Goal: Information Seeking & Learning: Learn about a topic

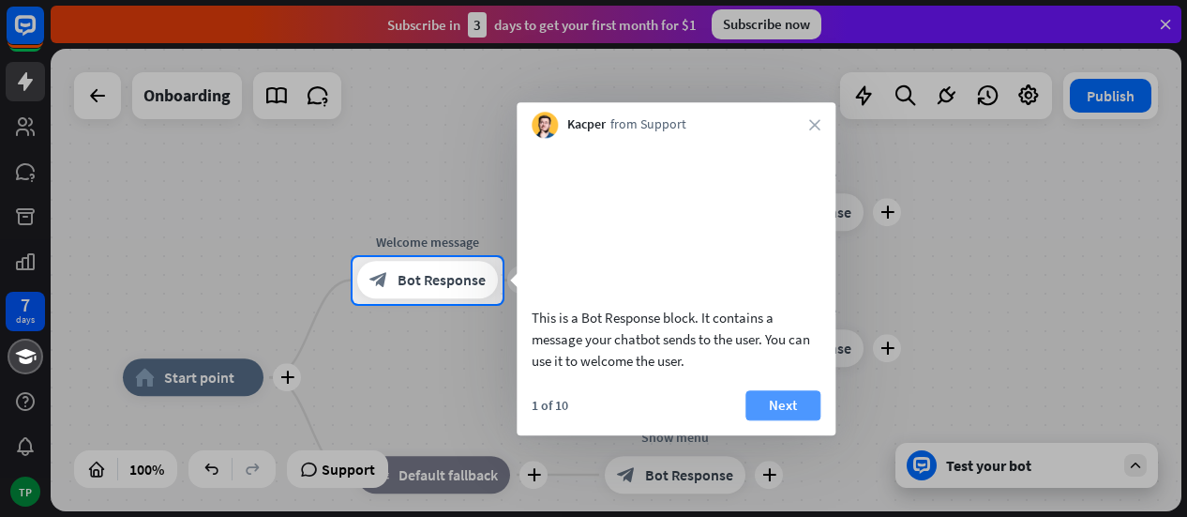
click at [791, 420] on button "Next" at bounding box center [782, 405] width 75 height 30
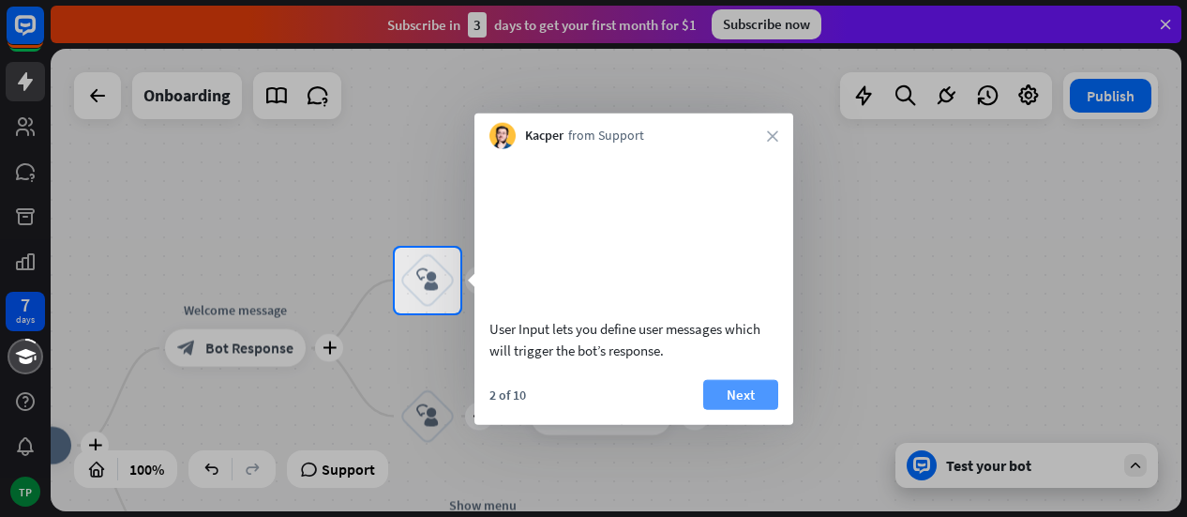
click at [752, 409] on button "Next" at bounding box center [740, 394] width 75 height 30
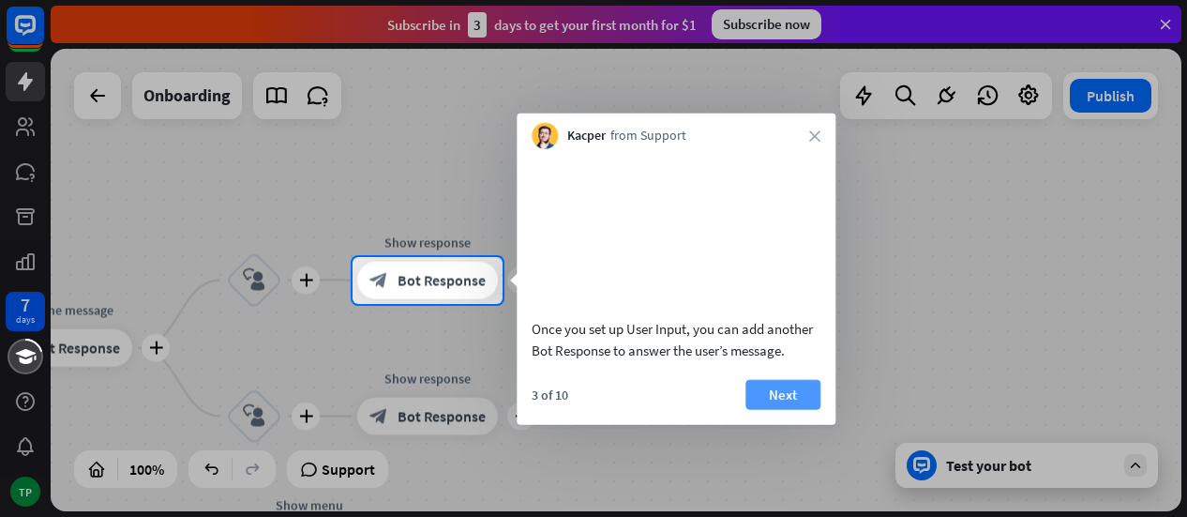
click at [790, 409] on button "Next" at bounding box center [782, 394] width 75 height 30
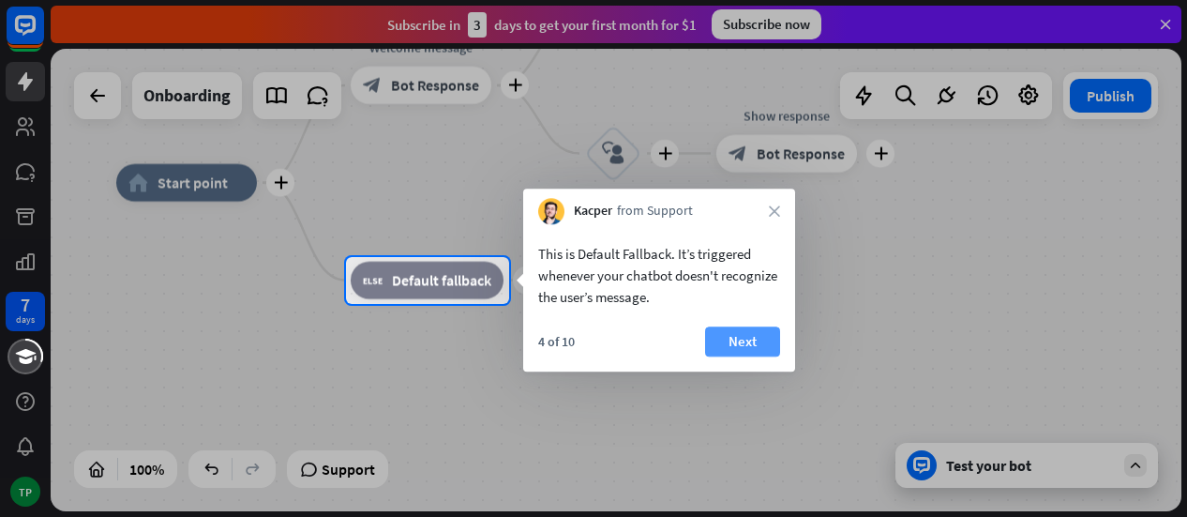
click at [753, 337] on button "Next" at bounding box center [742, 341] width 75 height 30
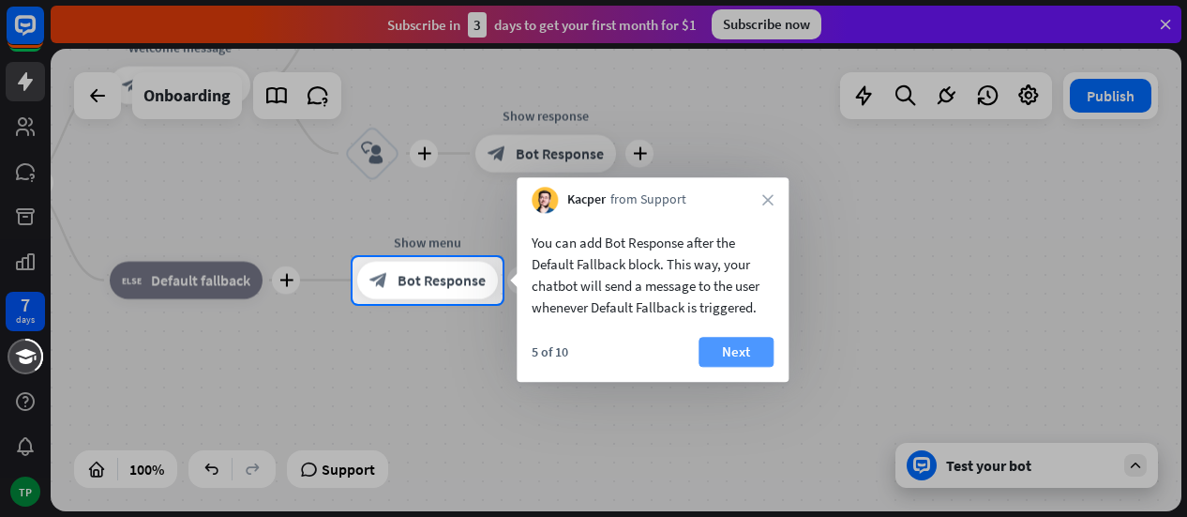
click at [756, 356] on button "Next" at bounding box center [735, 352] width 75 height 30
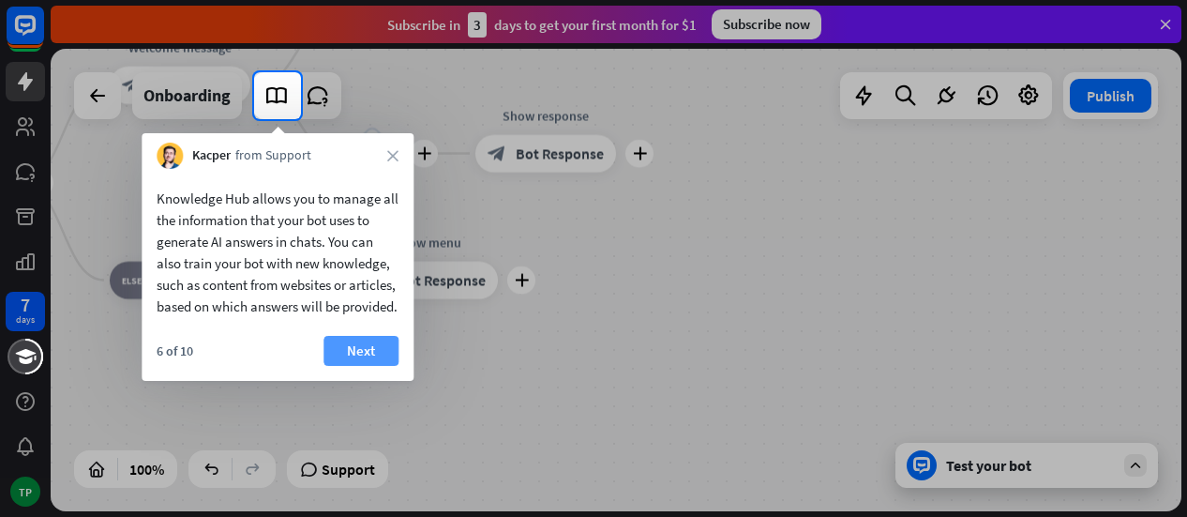
click at [380, 366] on button "Next" at bounding box center [360, 351] width 75 height 30
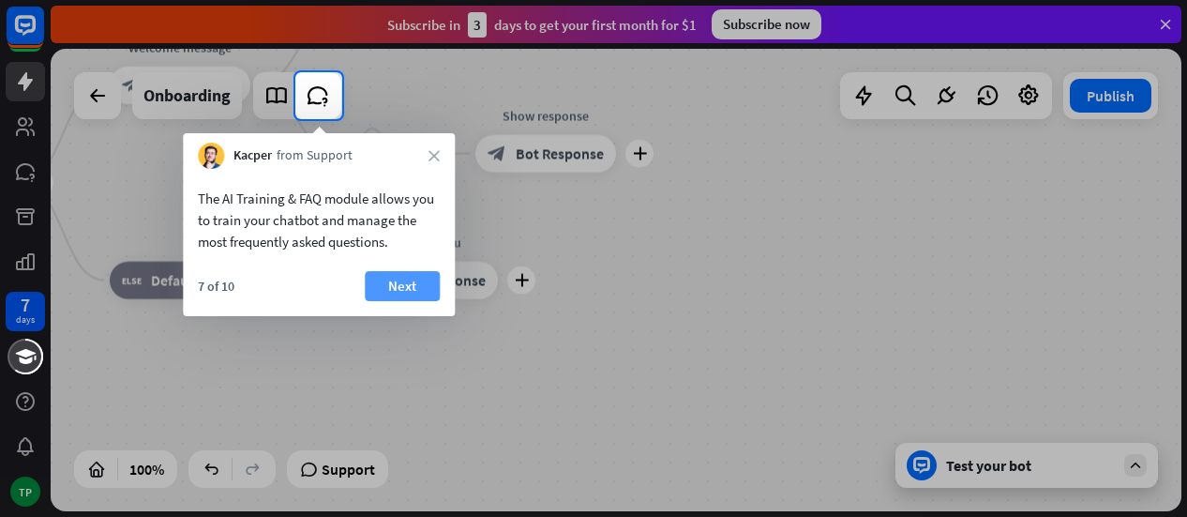
click at [426, 289] on button "Next" at bounding box center [402, 286] width 75 height 30
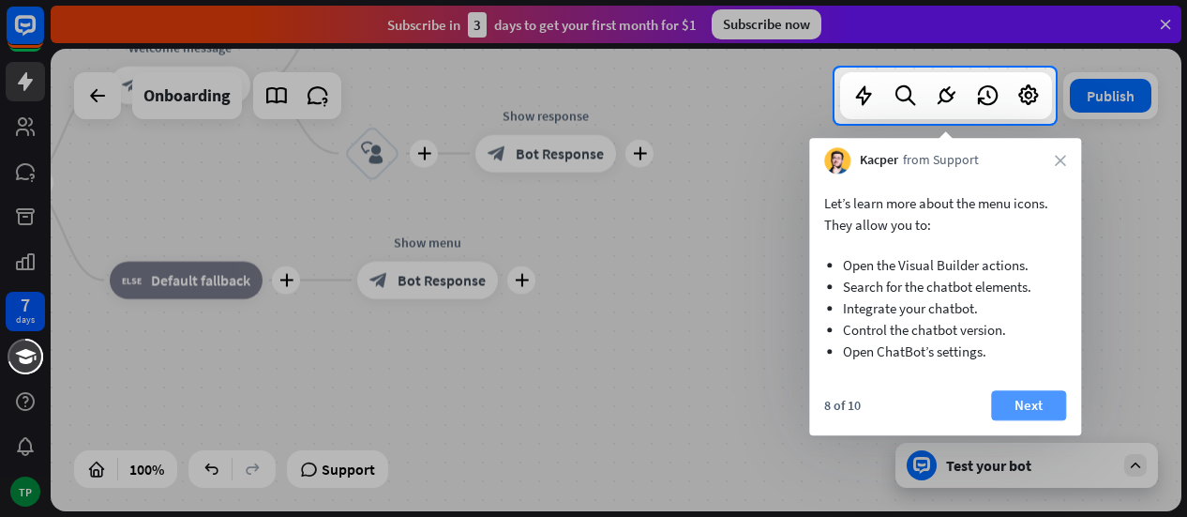
click at [1032, 396] on button "Next" at bounding box center [1028, 405] width 75 height 30
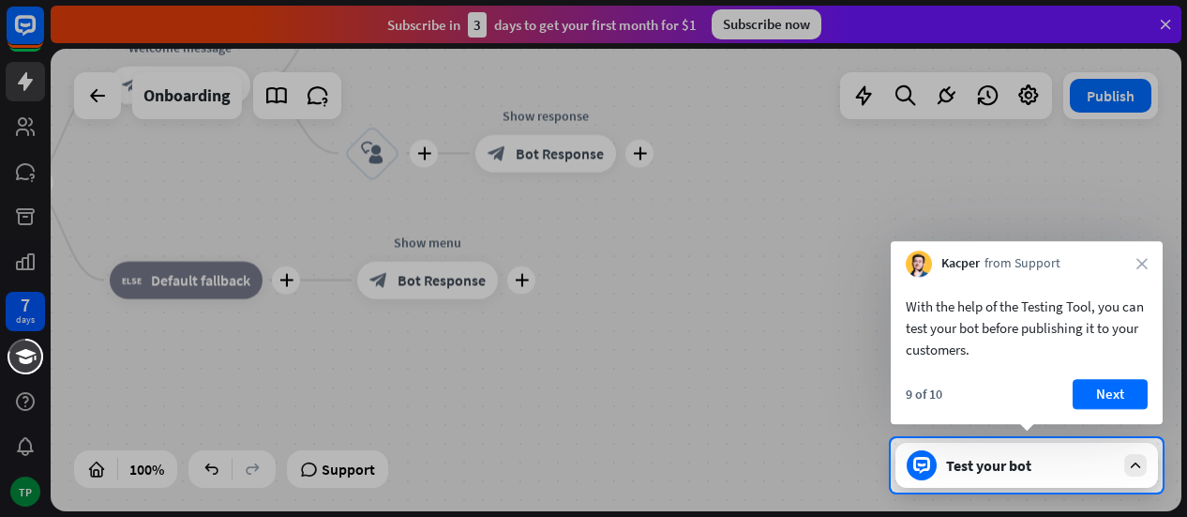
click at [1104, 394] on button "Next" at bounding box center [1109, 394] width 75 height 30
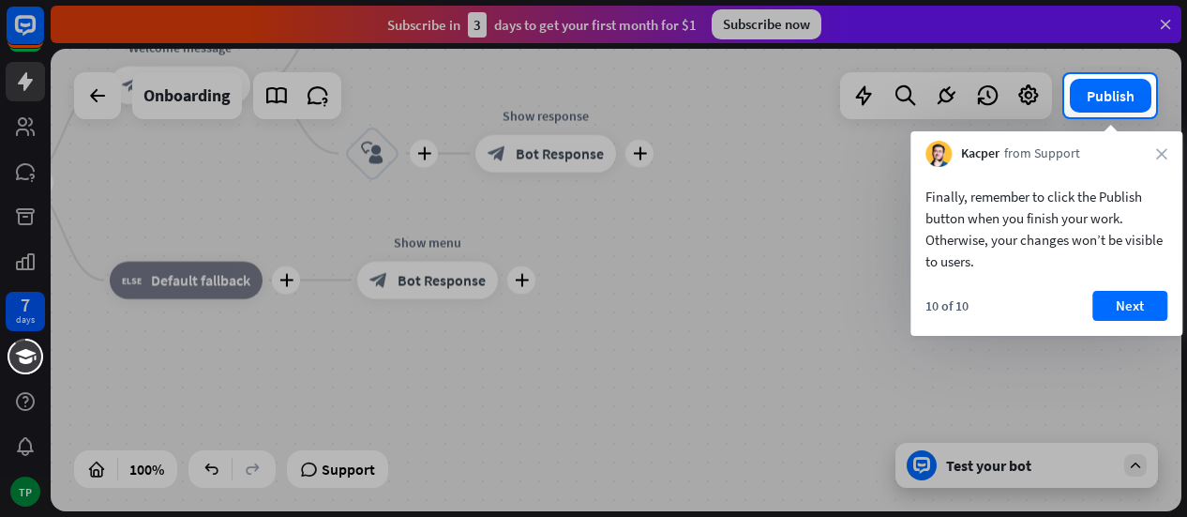
click at [790, 368] on div at bounding box center [593, 316] width 1187 height 399
click at [32, 127] on div at bounding box center [593, 316] width 1187 height 399
click at [1170, 67] on div at bounding box center [593, 37] width 1187 height 74
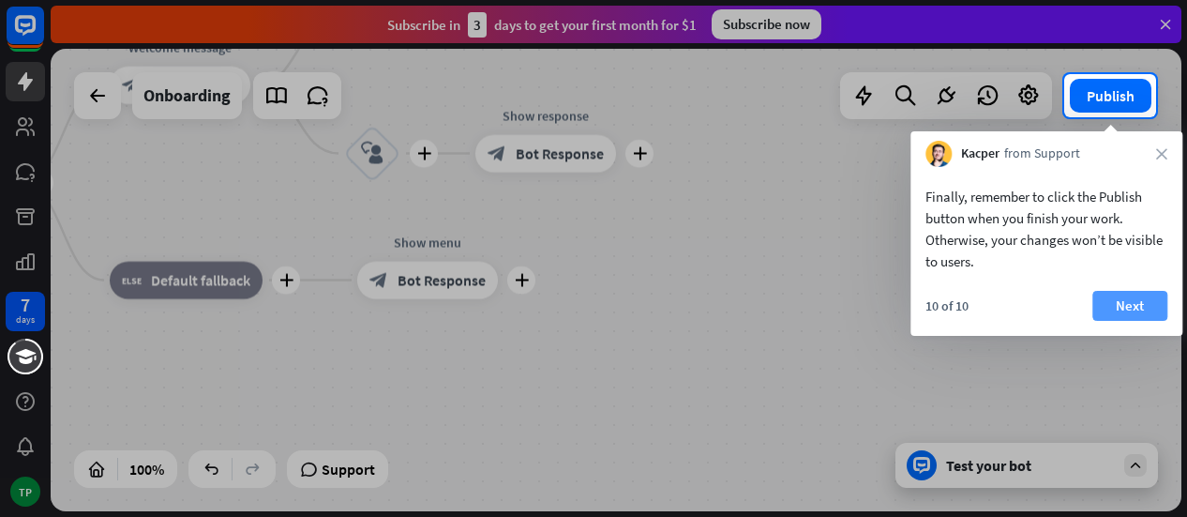
click at [1131, 300] on button "Next" at bounding box center [1129, 306] width 75 height 30
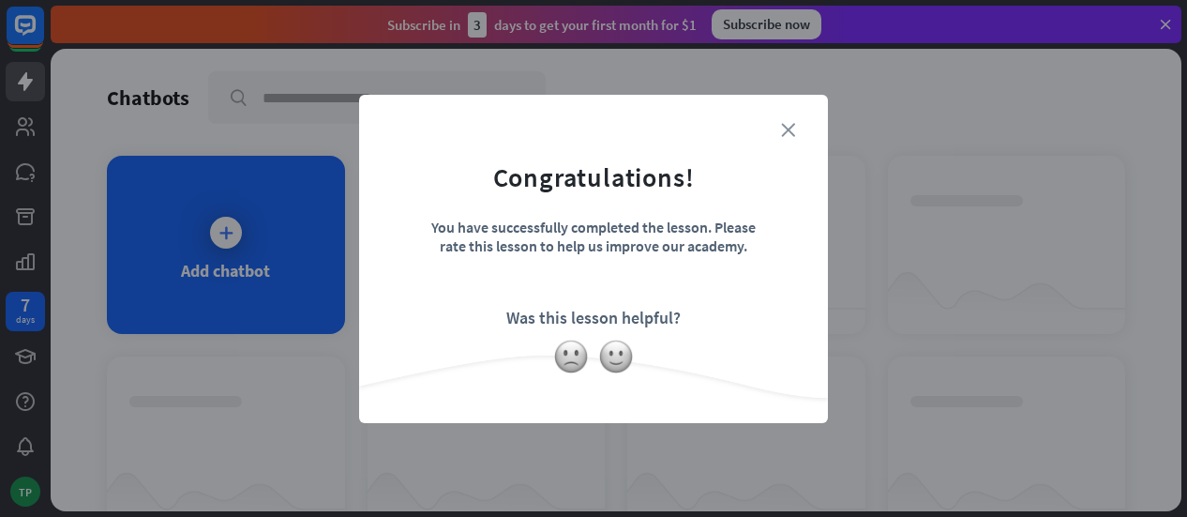
click at [792, 125] on icon "close" at bounding box center [788, 130] width 14 height 14
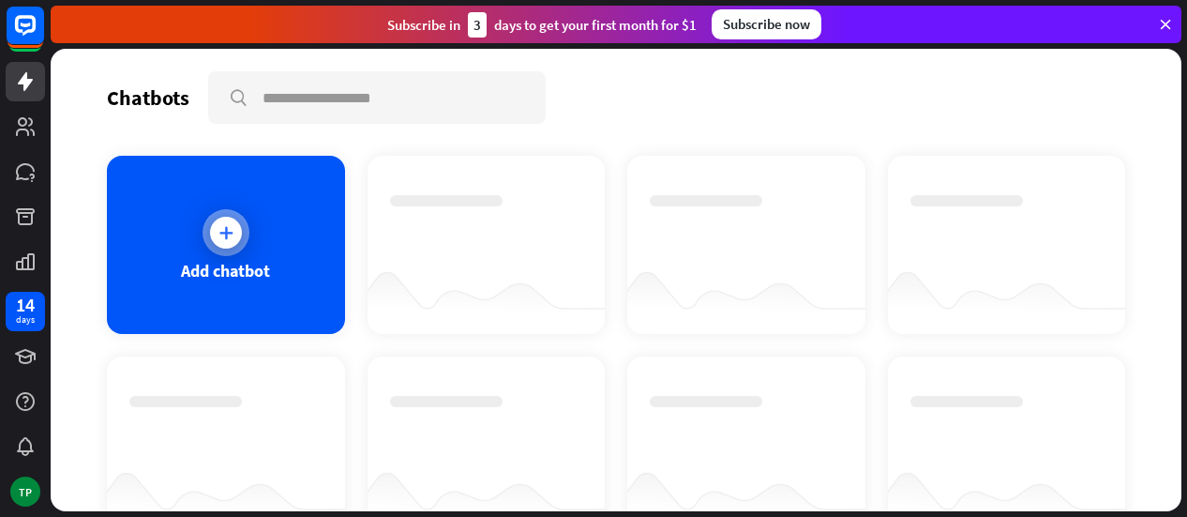
click at [285, 283] on div "Add chatbot" at bounding box center [226, 245] width 238 height 178
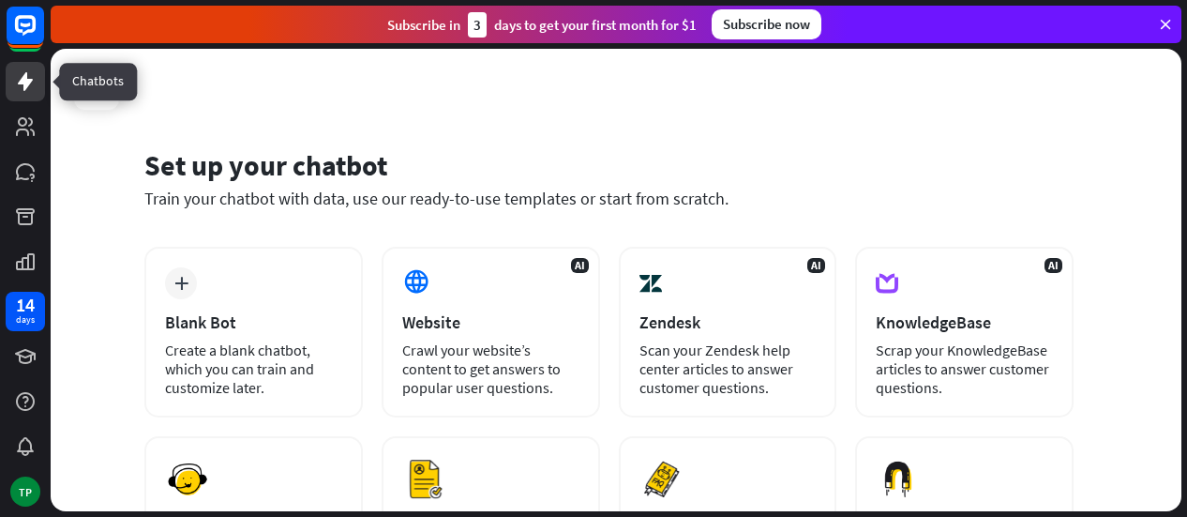
click at [28, 84] on icon at bounding box center [25, 81] width 15 height 19
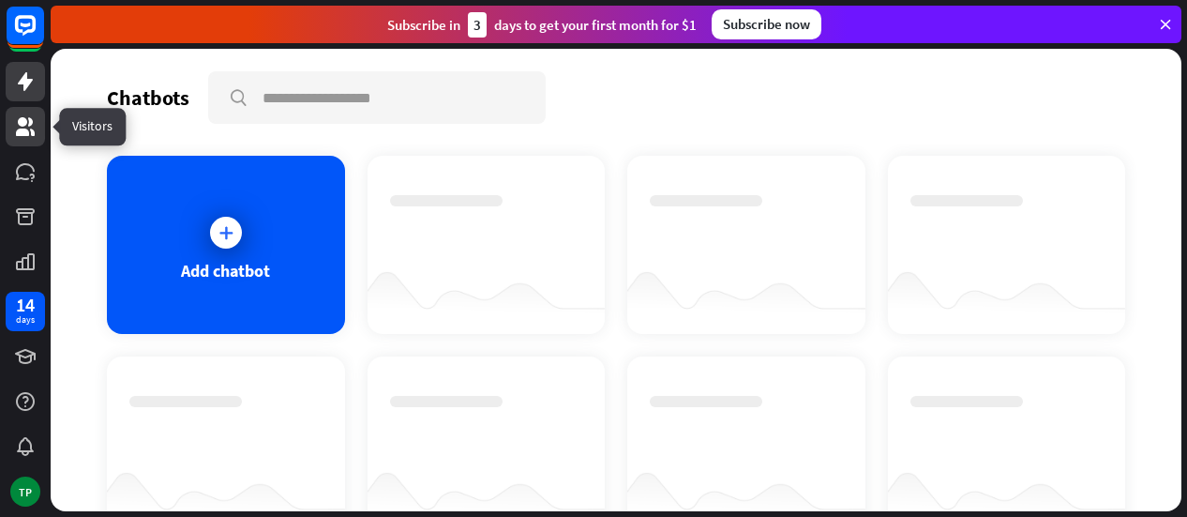
click at [28, 127] on icon at bounding box center [25, 126] width 22 height 22
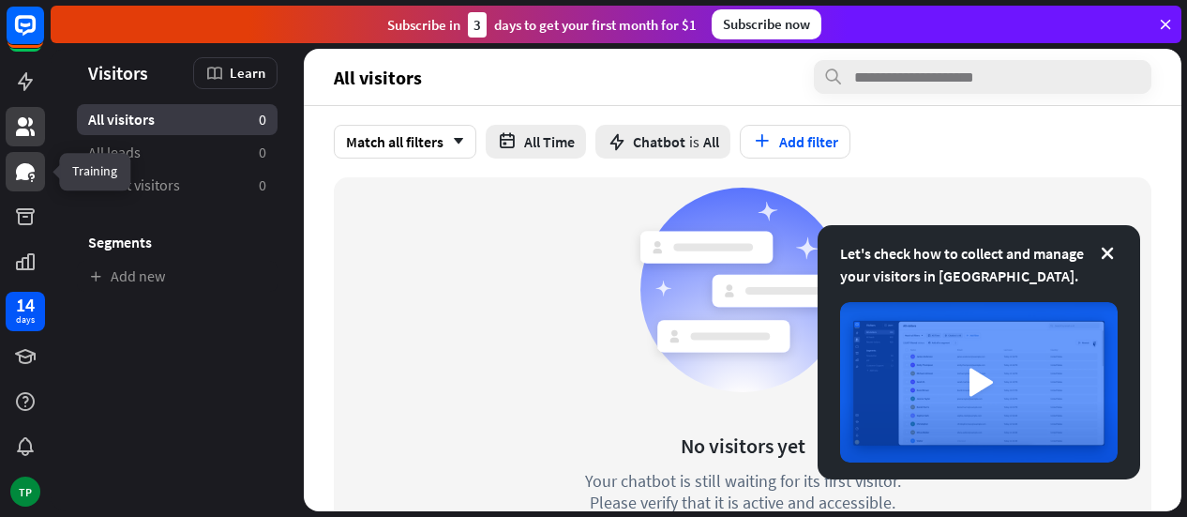
click at [30, 178] on icon at bounding box center [25, 171] width 22 height 22
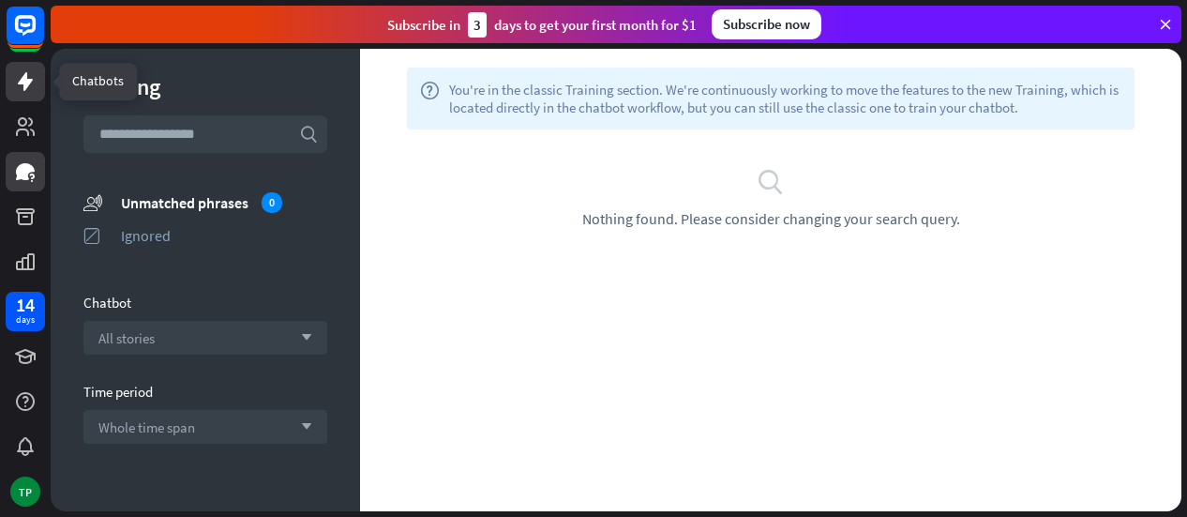
click at [25, 83] on icon at bounding box center [25, 81] width 15 height 19
